Goal: Task Accomplishment & Management: Use online tool/utility

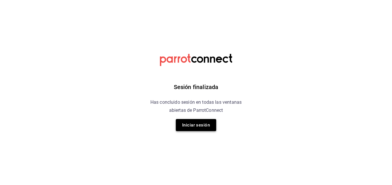
click at [196, 121] on button "Iniciar sesión" at bounding box center [196, 125] width 40 height 12
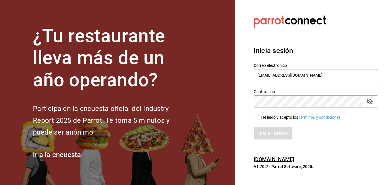
click at [260, 118] on span "He leído y acepto los Términos y condiciones." at bounding box center [300, 118] width 83 height 6
click at [259, 118] on input "He leído y acepto los Términos y condiciones." at bounding box center [256, 117] width 5 height 5
checkbox input "true"
click at [265, 130] on button "Iniciar sesión" at bounding box center [273, 134] width 39 height 12
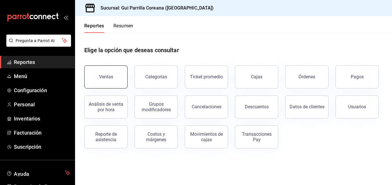
click at [120, 77] on button "Ventas" at bounding box center [105, 77] width 43 height 23
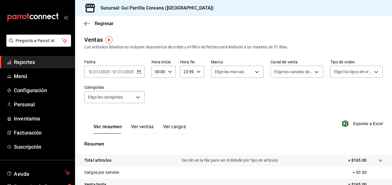
click at [137, 72] on icon "button" at bounding box center [139, 72] width 4 height 4
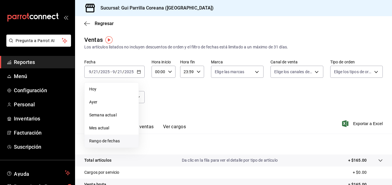
click at [106, 138] on li "Rango de fechas" at bounding box center [112, 141] width 54 height 13
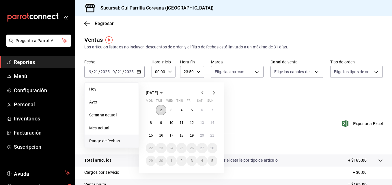
click at [162, 110] on abbr "2" at bounding box center [161, 110] width 2 height 4
click at [202, 136] on abbr "20" at bounding box center [202, 136] width 4 height 4
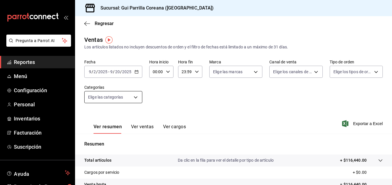
click at [140, 94] on body "Pregunta a Parrot AI Reportes Menú Configuración Personal Inventarios Facturaci…" at bounding box center [196, 92] width 392 height 185
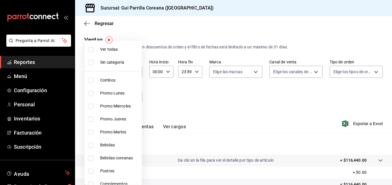
click at [124, 146] on span "Bebidas" at bounding box center [119, 145] width 39 height 6
type input "b74be899-afa6-444f-9537-20746fc21cb1"
checkbox input "true"
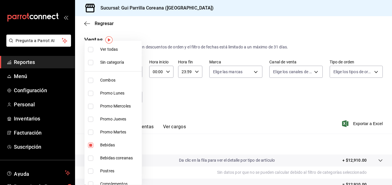
click at [201, 85] on div at bounding box center [196, 92] width 392 height 185
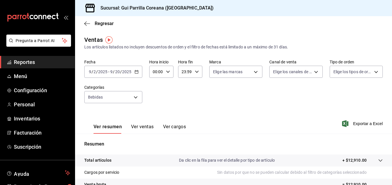
click at [140, 128] on button "Ver ventas" at bounding box center [142, 129] width 23 height 10
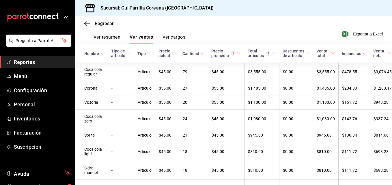
scroll to position [87, 0]
